Goal: Task Accomplishment & Management: Manage account settings

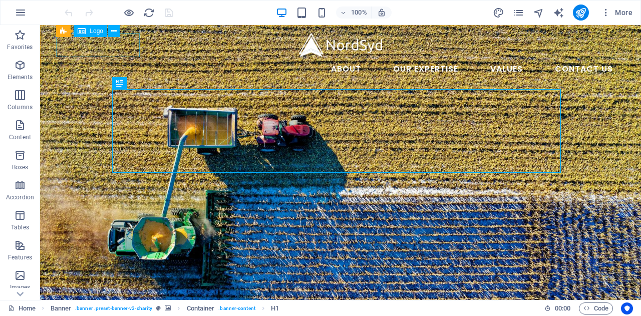
click at [95, 49] on div at bounding box center [340, 45] width 561 height 24
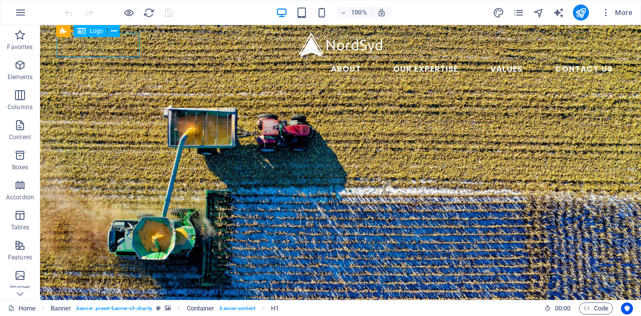
click at [95, 49] on div at bounding box center [340, 45] width 561 height 24
select select "px"
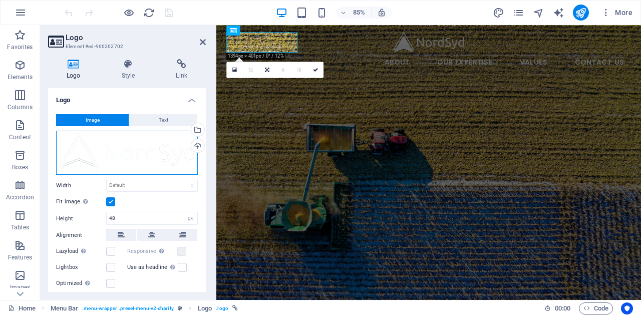
click at [186, 146] on div "Drag files here, click to choose files or select files from Files or our free s…" at bounding box center [127, 153] width 142 height 44
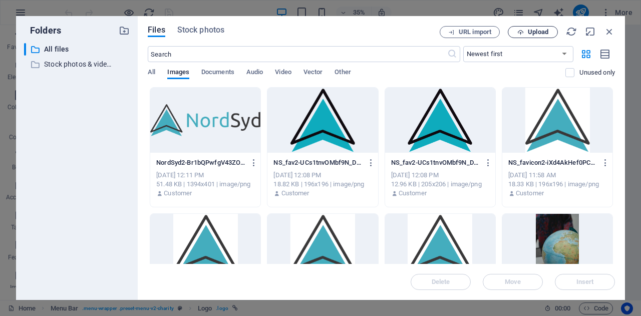
click at [533, 33] on span "Upload" at bounding box center [538, 32] width 21 height 6
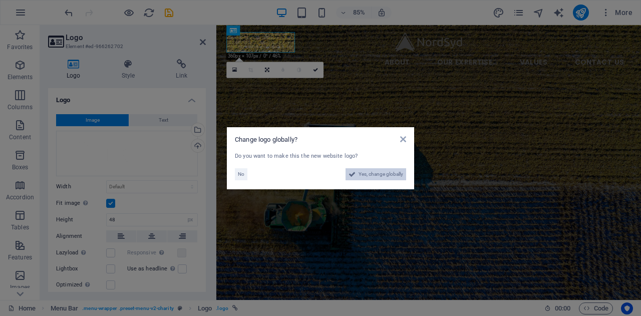
click at [370, 171] on span "Yes, change globally" at bounding box center [381, 174] width 45 height 12
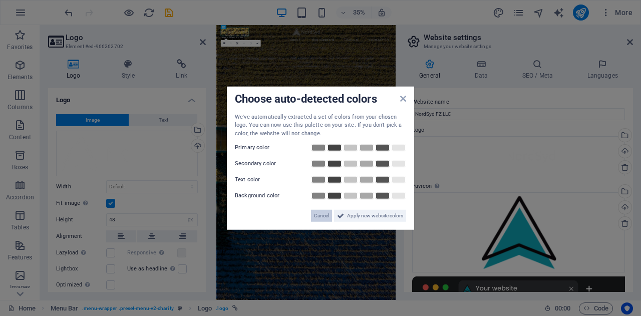
click at [321, 215] on span "Cancel" at bounding box center [321, 216] width 15 height 12
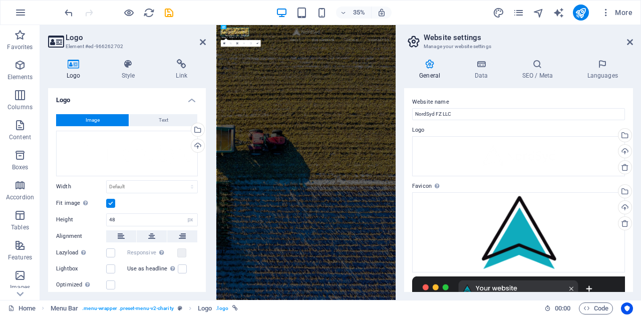
click at [633, 40] on aside "Website settings Manage your website settings General Data SEO / Meta Languages…" at bounding box center [519, 162] width 246 height 275
click at [630, 41] on icon at bounding box center [630, 42] width 6 height 8
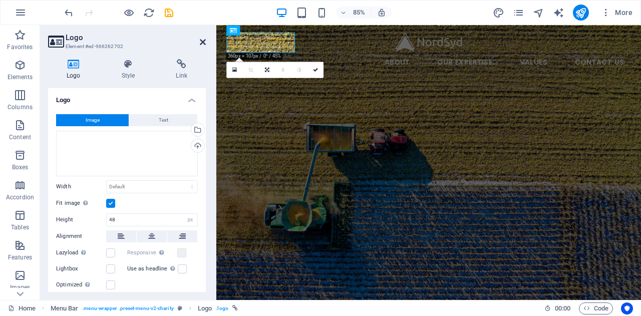
click at [202, 42] on icon at bounding box center [203, 42] width 6 height 8
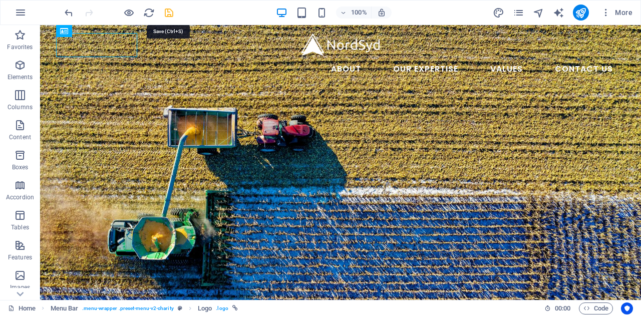
click at [170, 14] on icon "save" at bounding box center [169, 13] width 12 height 12
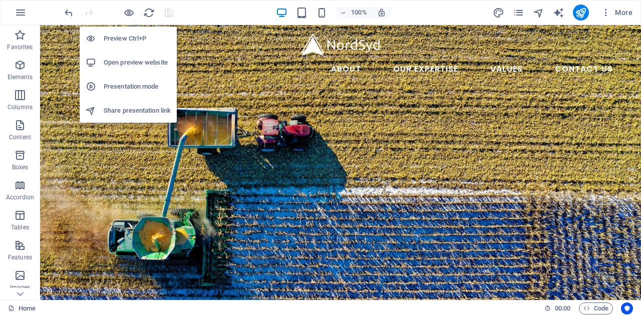
click at [124, 58] on h6 "Open preview website" at bounding box center [137, 63] width 67 height 12
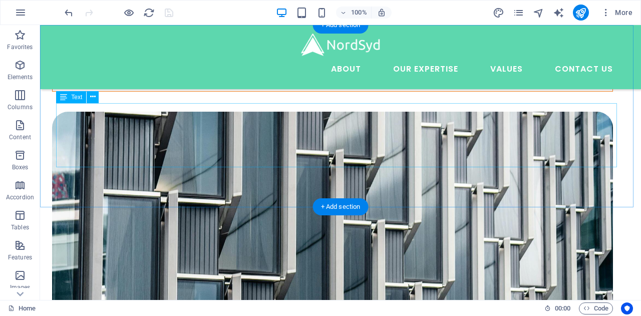
scroll to position [1791, 0]
